Goal: Transaction & Acquisition: Purchase product/service

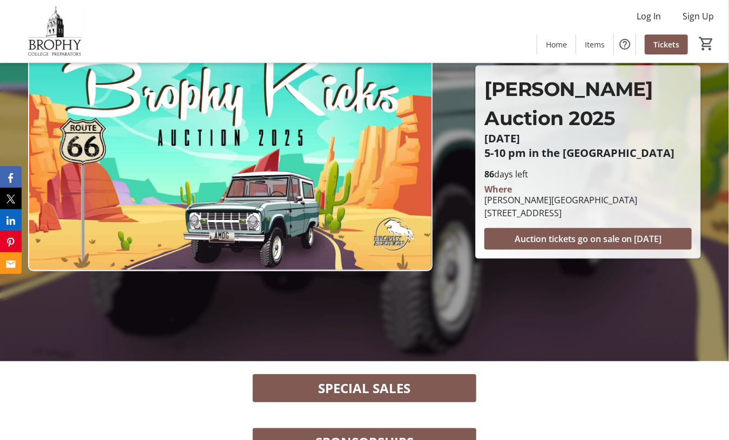
scroll to position [108, 0]
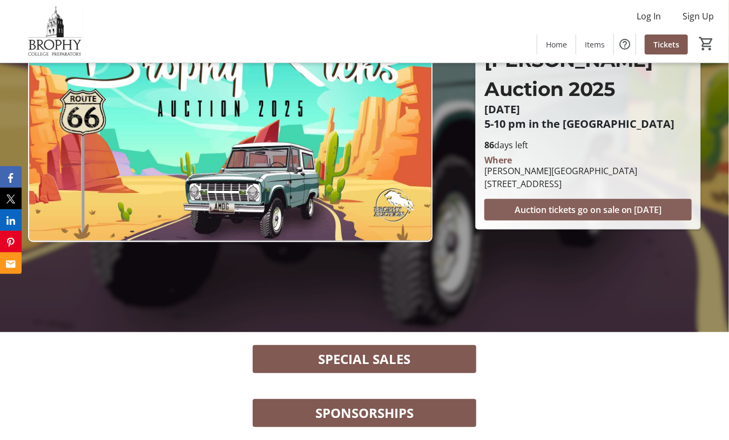
click at [586, 212] on span "Auction tickets go on sale on [DATE]" at bounding box center [587, 209] width 147 height 13
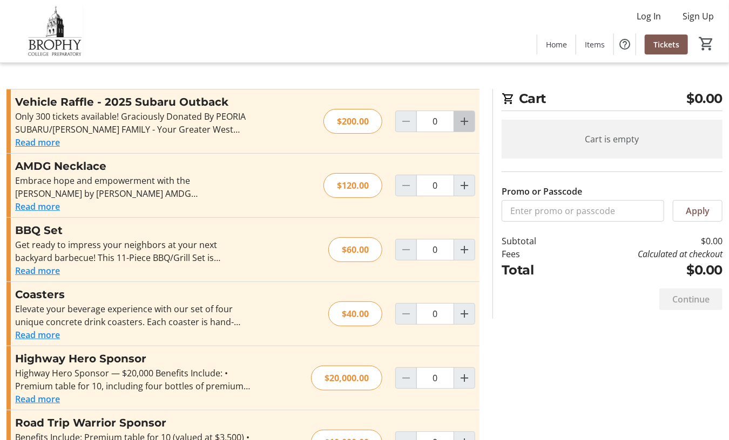
click at [464, 118] on mat-icon "Increment by one" at bounding box center [464, 121] width 13 height 13
type input "1"
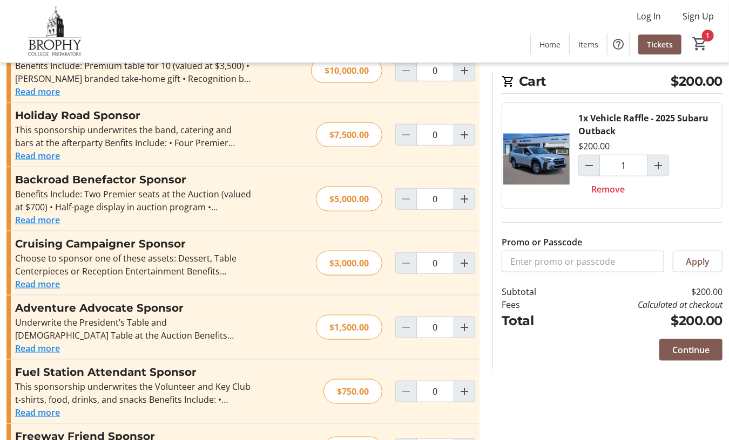
scroll to position [418, 0]
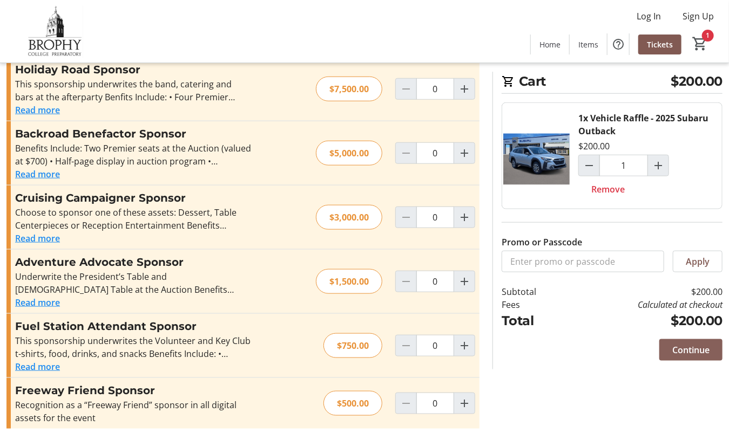
click at [688, 345] on span "Continue" at bounding box center [690, 350] width 37 height 13
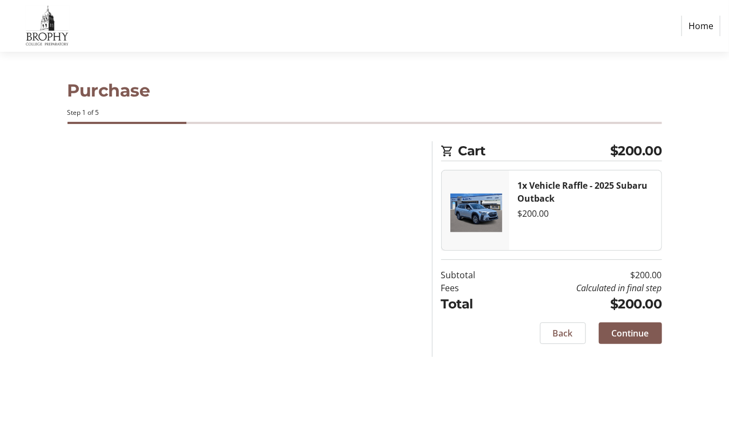
select select "US"
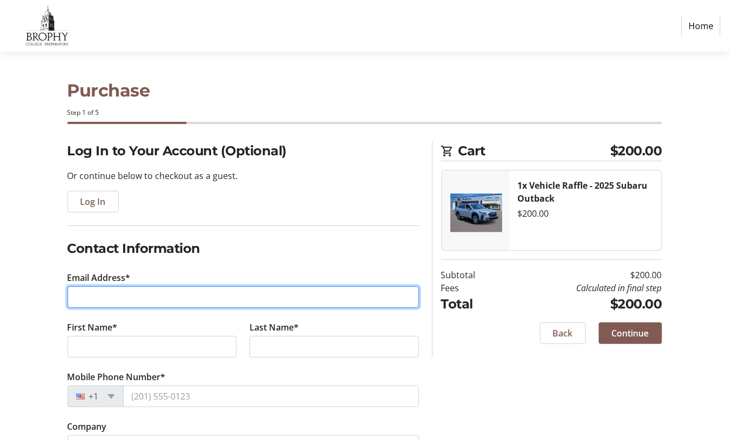
click at [180, 300] on input "Email Address*" at bounding box center [242, 298] width 351 height 22
type input "[EMAIL_ADDRESS][DOMAIN_NAME]"
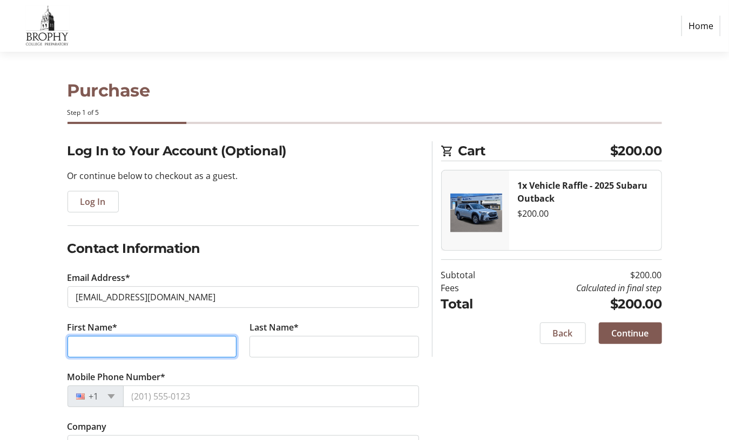
click at [101, 345] on input "First Name*" at bounding box center [151, 347] width 169 height 22
type input "[PERSON_NAME]"
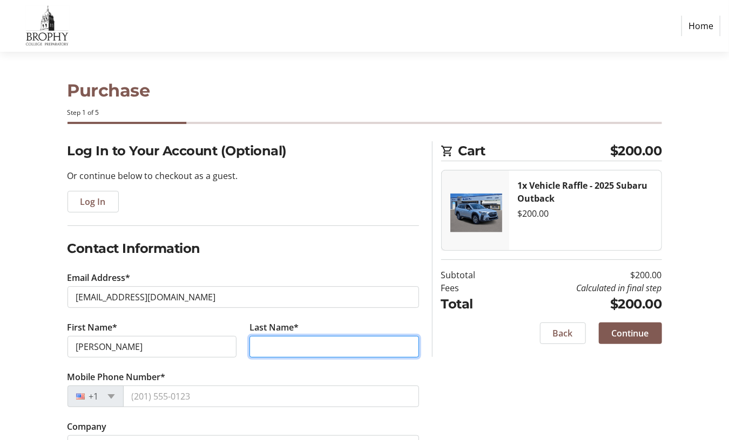
click at [329, 354] on input "Last Name*" at bounding box center [333, 347] width 169 height 22
type input "[PERSON_NAME]"
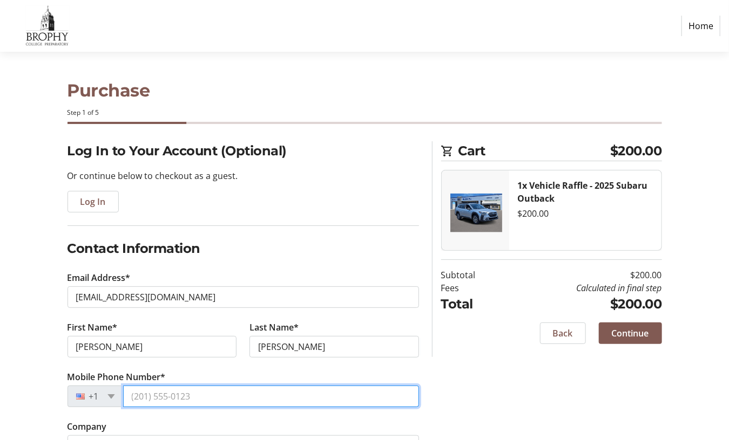
click at [234, 405] on input "Mobile Phone Number*" at bounding box center [271, 397] width 296 height 22
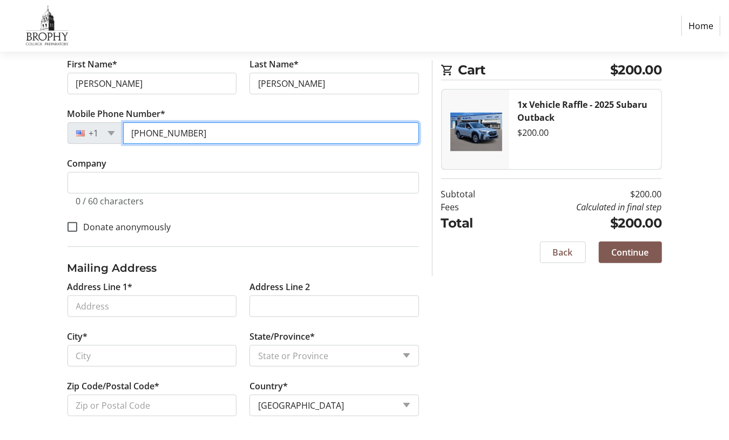
type input "[PHONE_NUMBER]"
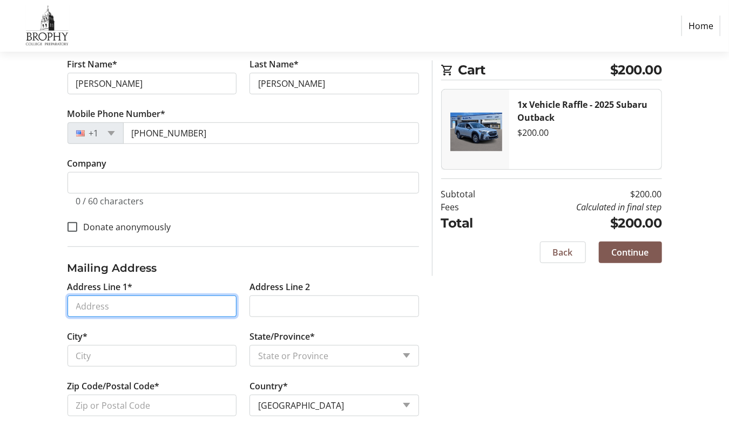
click at [165, 312] on input "Address Line 1*" at bounding box center [151, 307] width 169 height 22
